Goal: Find specific page/section: Find specific page/section

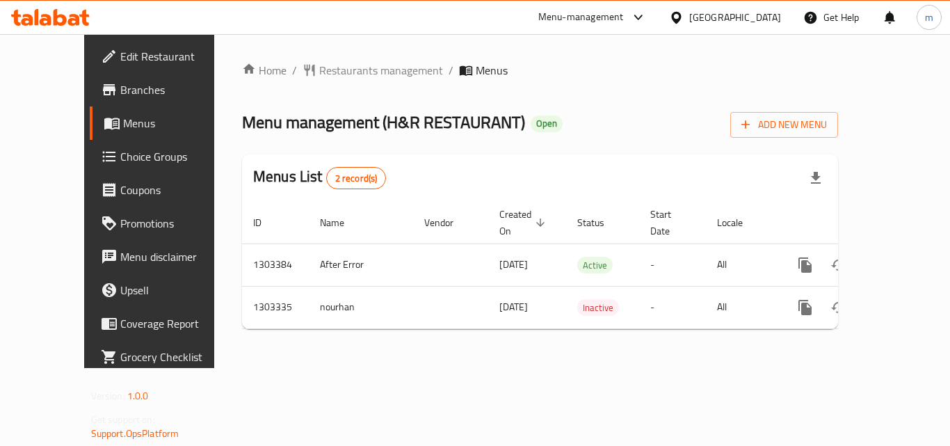
click at [787, 31] on div "[GEOGRAPHIC_DATA]" at bounding box center [725, 17] width 134 height 33
click at [783, 26] on div "[GEOGRAPHIC_DATA]" at bounding box center [725, 17] width 134 height 33
click at [773, 31] on div "[GEOGRAPHIC_DATA]" at bounding box center [725, 17] width 134 height 33
click at [690, 25] on div at bounding box center [679, 17] width 20 height 15
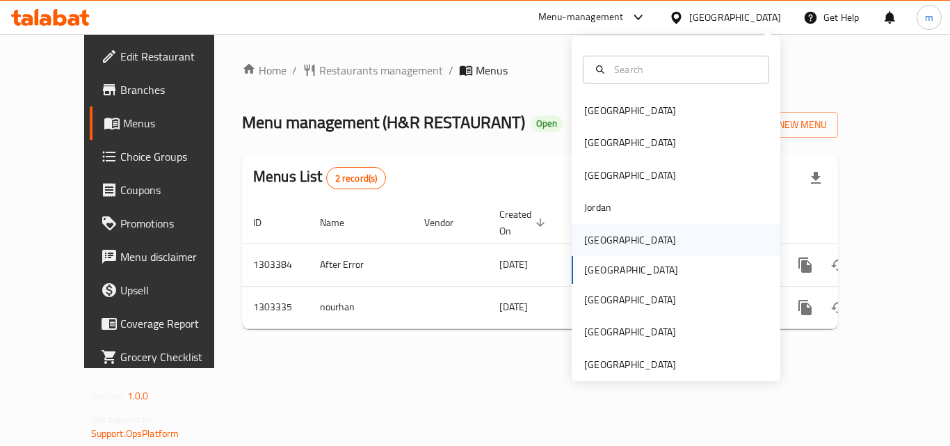
click at [605, 234] on div "[GEOGRAPHIC_DATA]" at bounding box center [630, 240] width 114 height 32
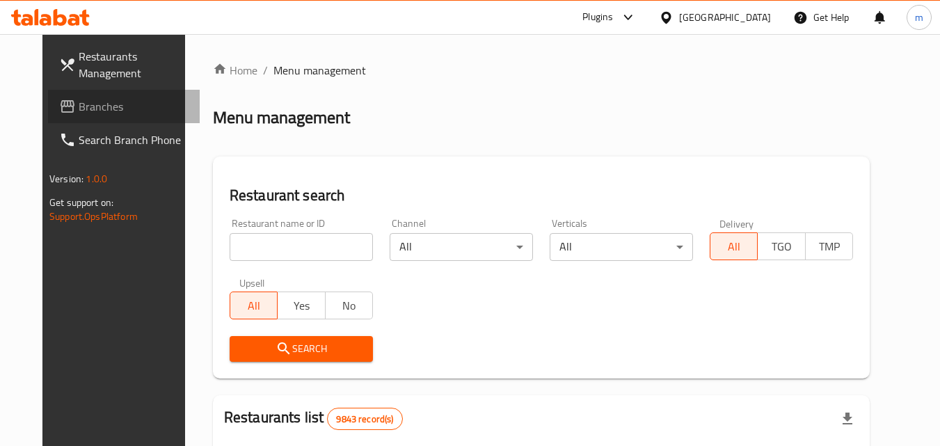
click at [138, 100] on span "Branches" at bounding box center [134, 106] width 110 height 17
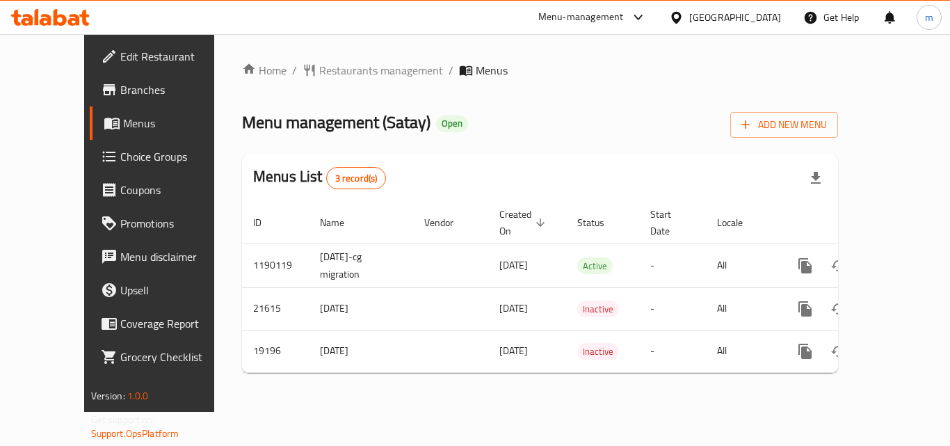
click at [767, 15] on div "[GEOGRAPHIC_DATA]" at bounding box center [736, 17] width 92 height 15
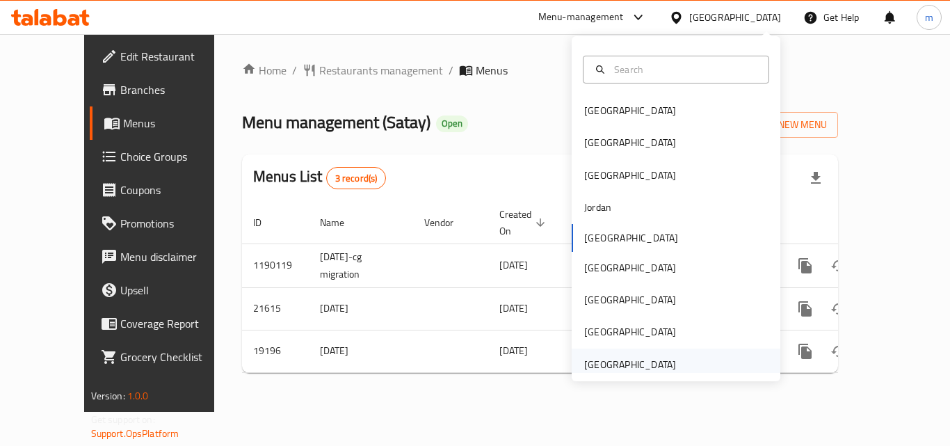
click at [600, 364] on div "[GEOGRAPHIC_DATA]" at bounding box center [630, 364] width 92 height 15
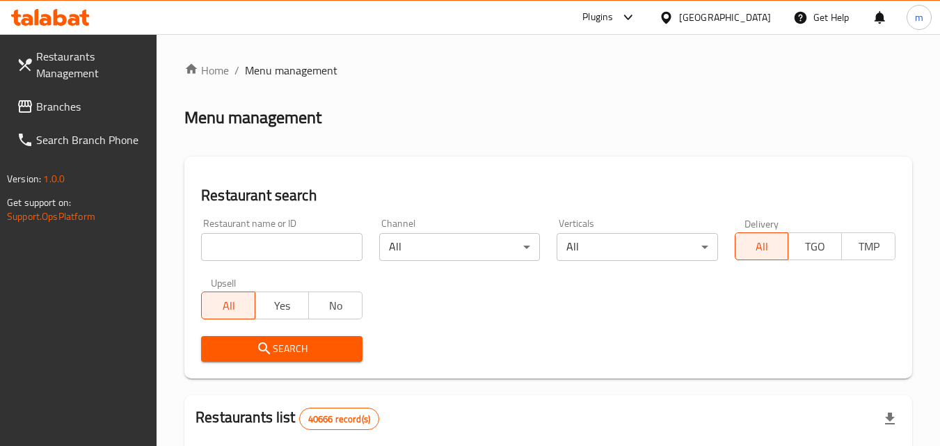
click at [88, 115] on link "Branches" at bounding box center [82, 106] width 152 height 33
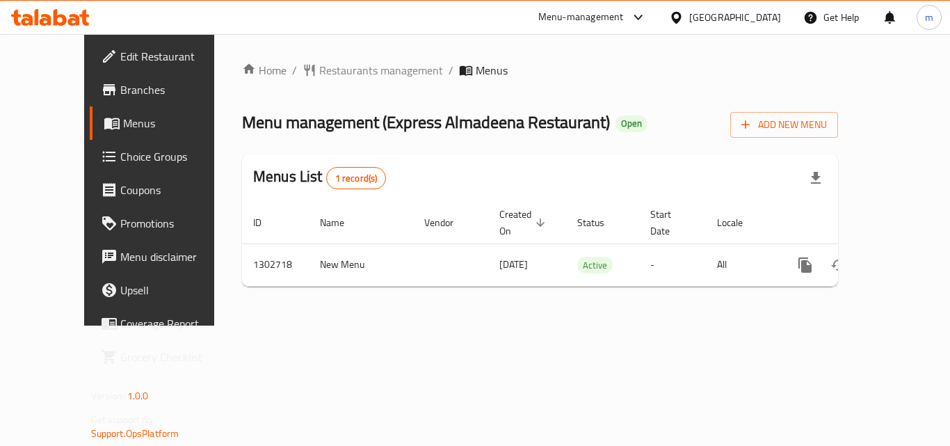
click at [694, 24] on div "[GEOGRAPHIC_DATA]" at bounding box center [736, 17] width 92 height 15
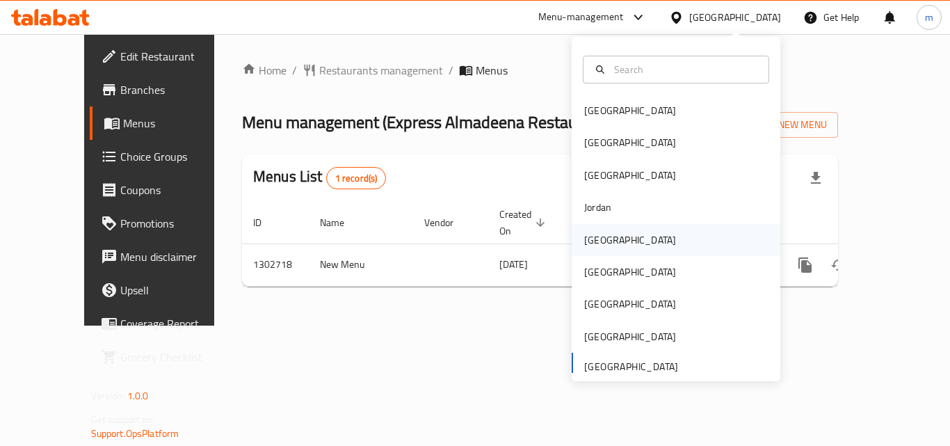
click at [587, 244] on div "[GEOGRAPHIC_DATA]" at bounding box center [630, 239] width 92 height 15
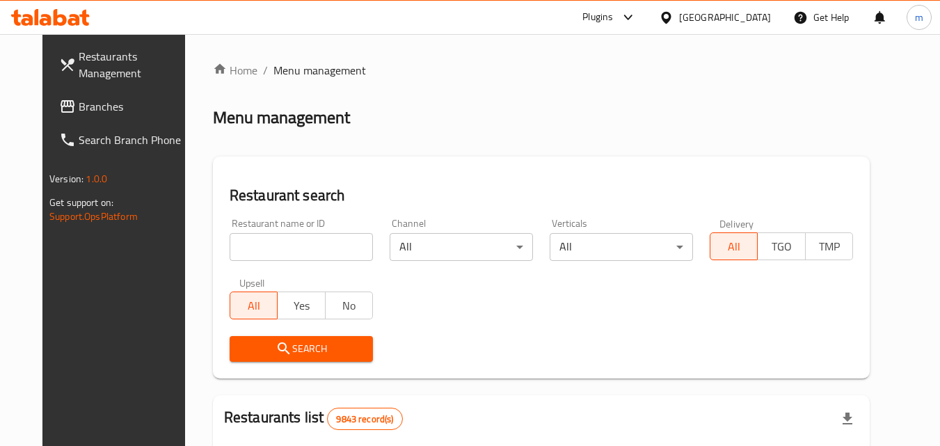
click at [79, 113] on span "Branches" at bounding box center [134, 106] width 110 height 17
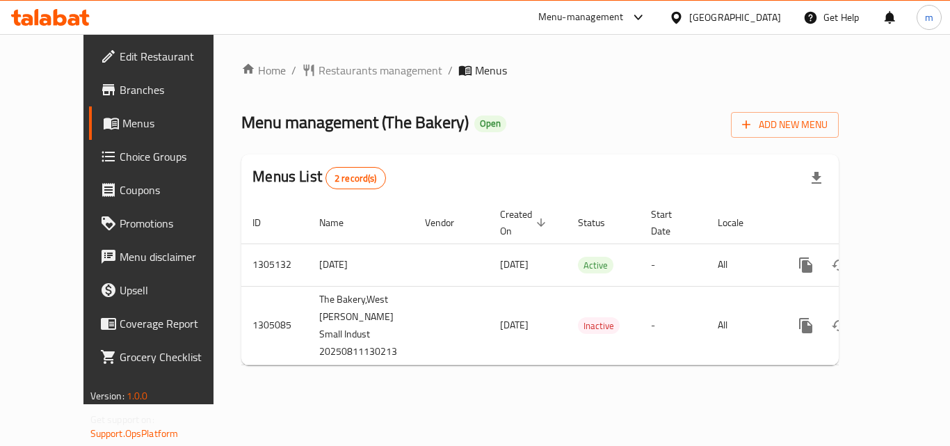
click at [766, 21] on div "[GEOGRAPHIC_DATA]" at bounding box center [736, 17] width 92 height 15
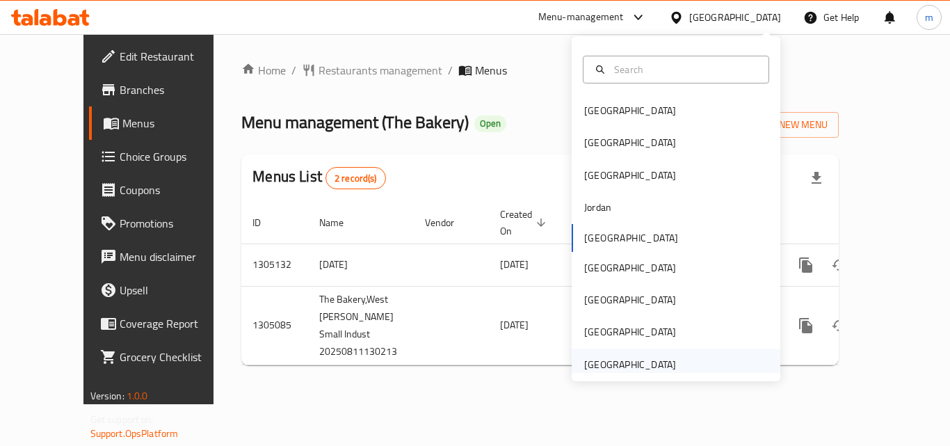
click at [635, 367] on div "[GEOGRAPHIC_DATA]" at bounding box center [630, 364] width 92 height 15
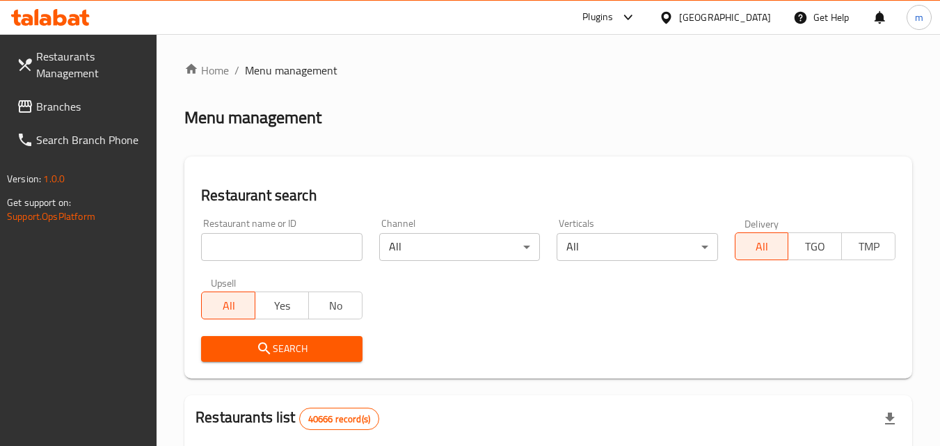
click at [68, 110] on span "Branches" at bounding box center [91, 106] width 110 height 17
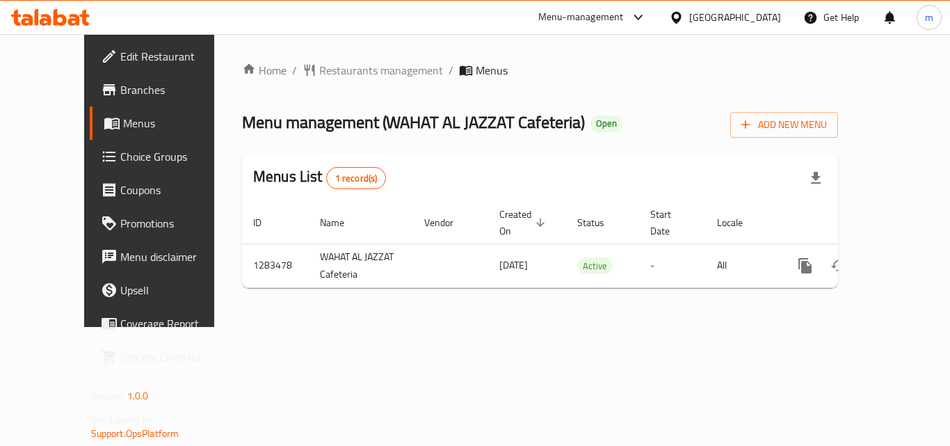
click at [718, 22] on div "[GEOGRAPHIC_DATA]" at bounding box center [736, 17] width 92 height 15
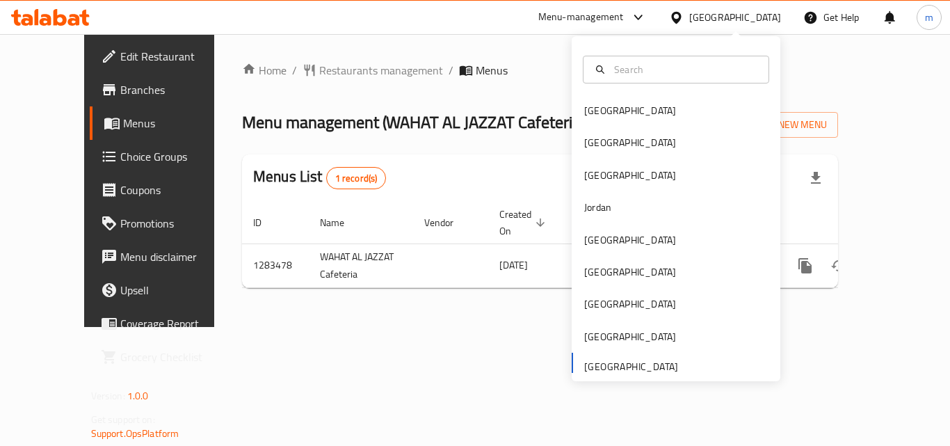
click at [589, 367] on div "[GEOGRAPHIC_DATA] [GEOGRAPHIC_DATA] [GEOGRAPHIC_DATA] [GEOGRAPHIC_DATA] [GEOGRA…" at bounding box center [676, 238] width 209 height 286
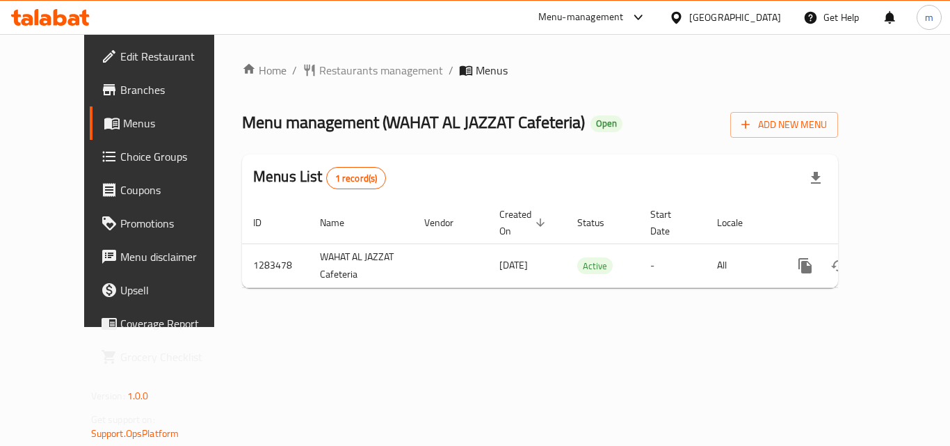
click at [47, 24] on icon at bounding box center [46, 20] width 12 height 12
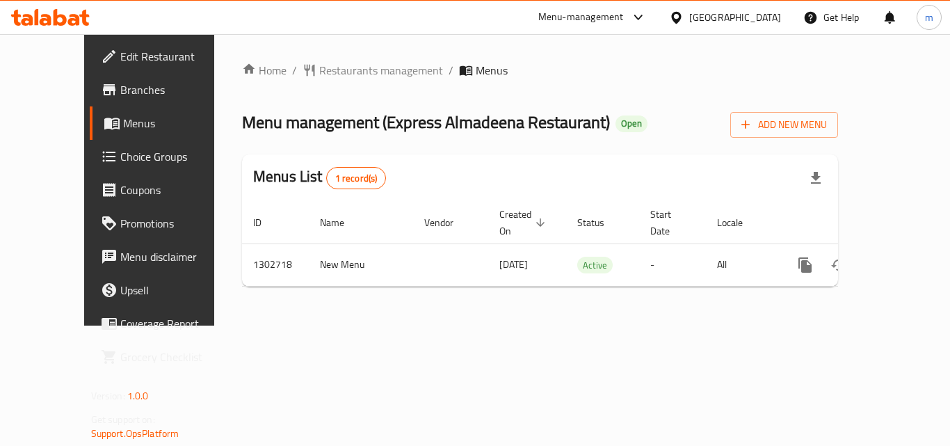
click at [726, 22] on div "[GEOGRAPHIC_DATA]" at bounding box center [736, 17] width 92 height 15
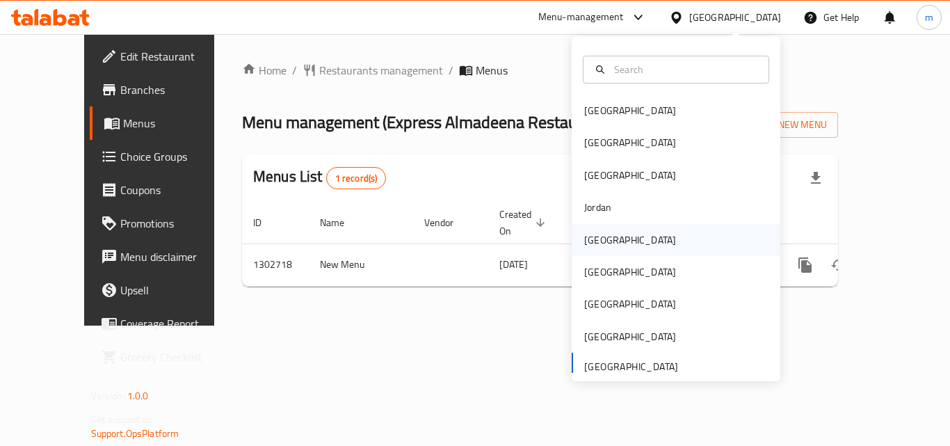
click at [591, 233] on div "[GEOGRAPHIC_DATA]" at bounding box center [630, 239] width 92 height 15
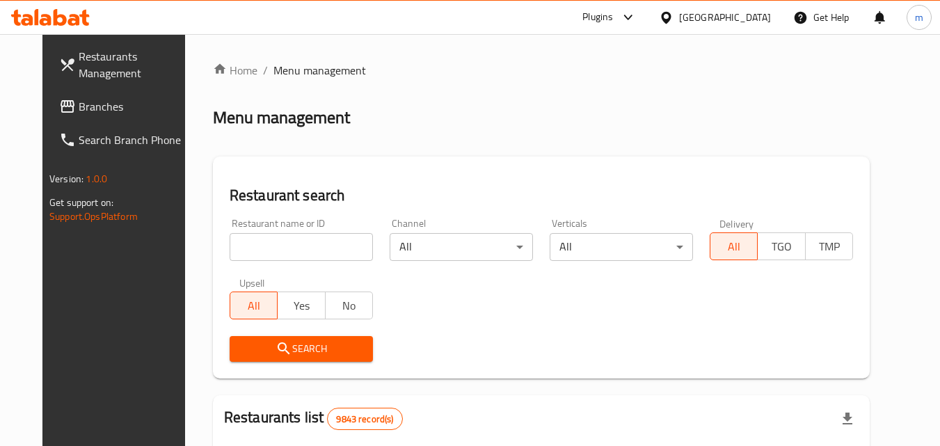
click at [102, 96] on link "Branches" at bounding box center [124, 106] width 152 height 33
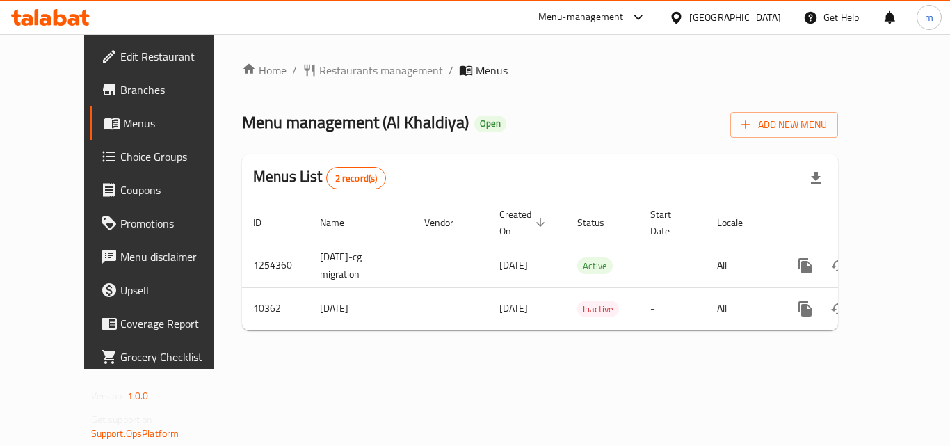
click at [754, 27] on div "[GEOGRAPHIC_DATA]" at bounding box center [725, 17] width 134 height 33
click at [753, 10] on div "[GEOGRAPHIC_DATA]" at bounding box center [736, 17] width 92 height 15
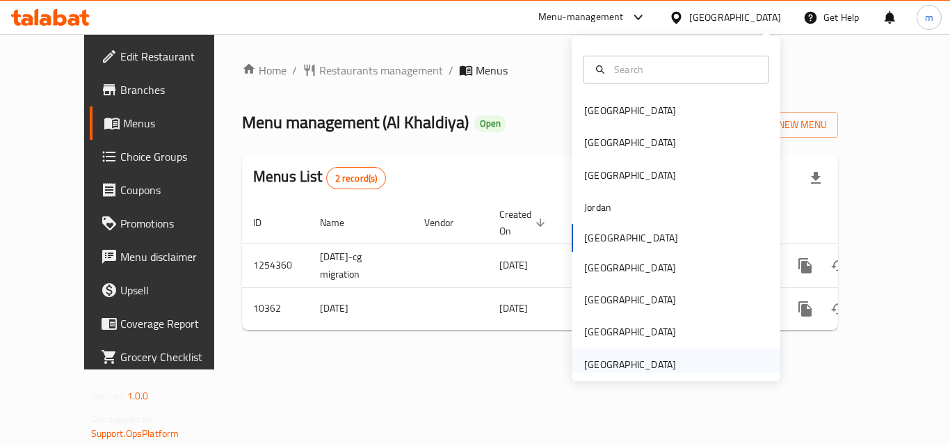
click at [611, 357] on div "[GEOGRAPHIC_DATA]" at bounding box center [630, 364] width 92 height 15
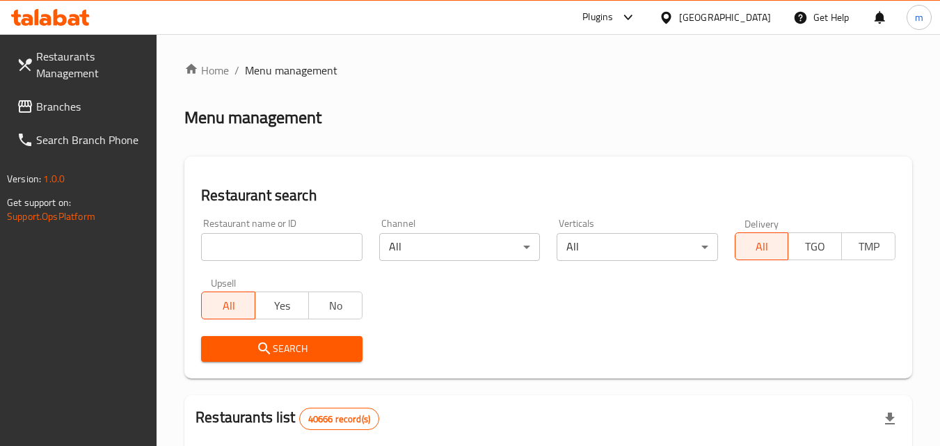
click at [129, 95] on link "Branches" at bounding box center [82, 106] width 152 height 33
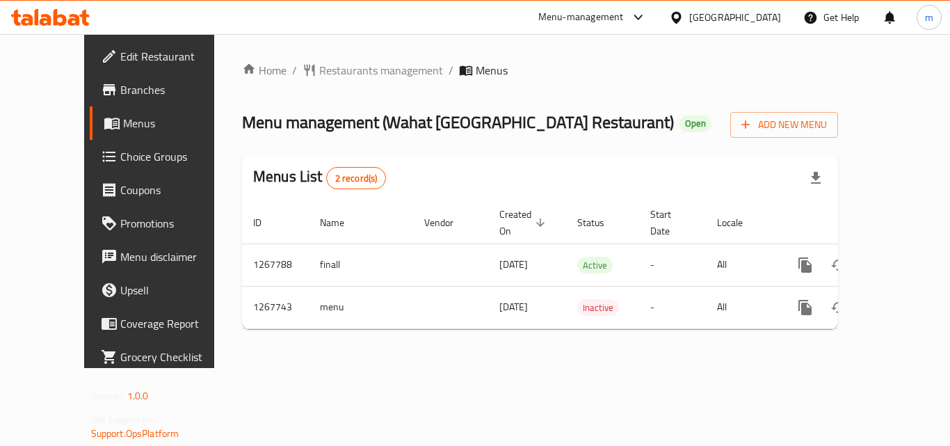
click at [702, 15] on div "[GEOGRAPHIC_DATA]" at bounding box center [736, 17] width 92 height 15
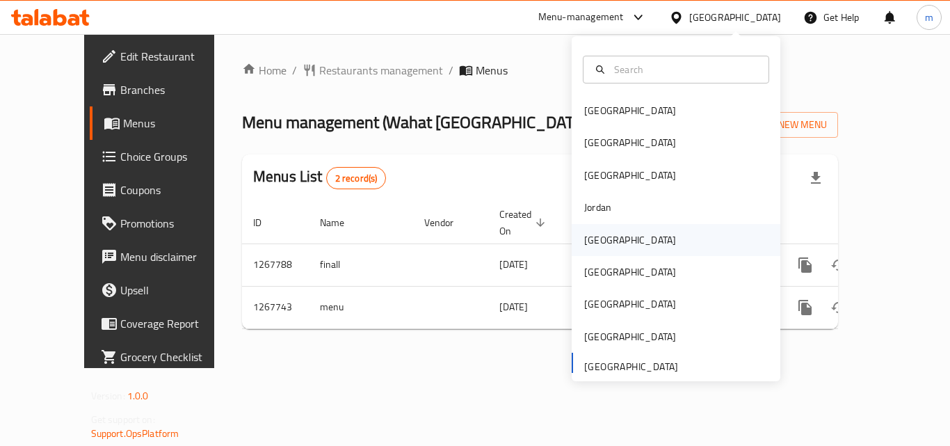
click at [598, 240] on div "[GEOGRAPHIC_DATA]" at bounding box center [630, 239] width 92 height 15
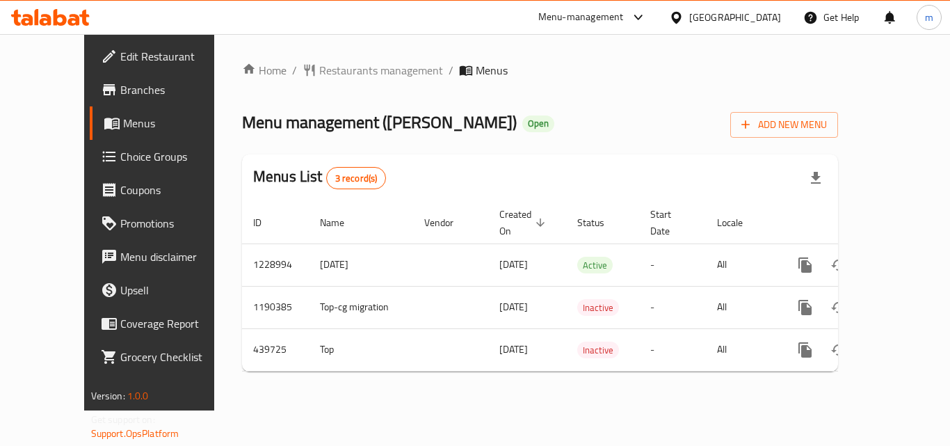
click at [758, 13] on div "[GEOGRAPHIC_DATA]" at bounding box center [736, 17] width 92 height 15
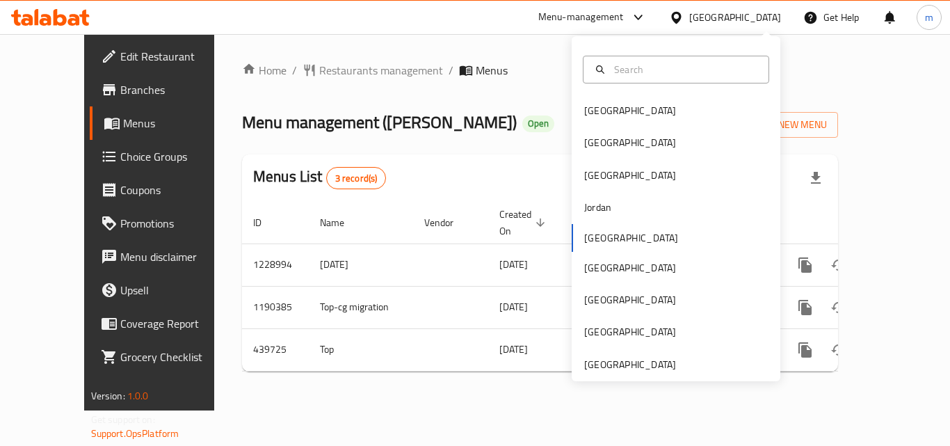
click at [214, 86] on div "Home / Restaurants management / Menus Menu management ( [PERSON_NAME] ) Open Ad…" at bounding box center [540, 222] width 652 height 376
